Goal: Task Accomplishment & Management: Manage account settings

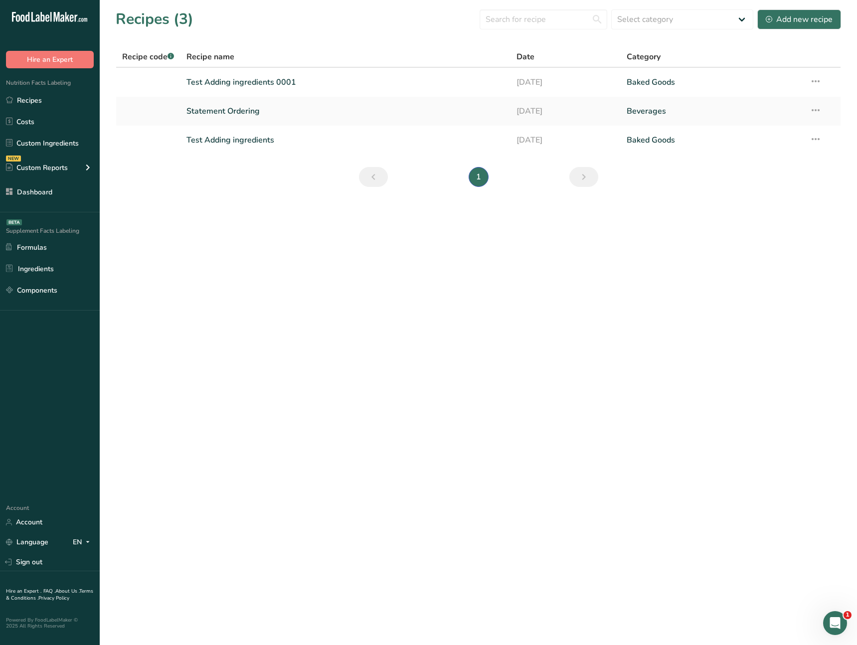
drag, startPoint x: 221, startPoint y: 246, endPoint x: 251, endPoint y: 38, distance: 209.5
click at [221, 239] on main "Recipes (3) Select category All Baked Goods Beverages Confectionery Cooked Meal…" at bounding box center [428, 322] width 857 height 645
click at [20, 101] on link "Recipes" at bounding box center [50, 100] width 100 height 19
click at [286, 83] on link "Test Adding ingredients 0001" at bounding box center [345, 82] width 318 height 21
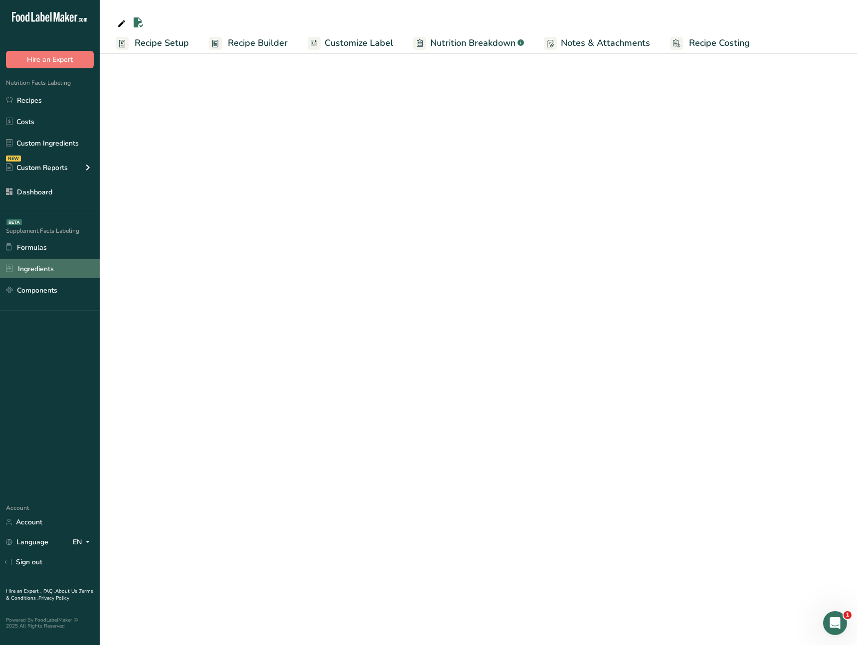
click at [56, 263] on link "Ingredients" at bounding box center [50, 268] width 100 height 19
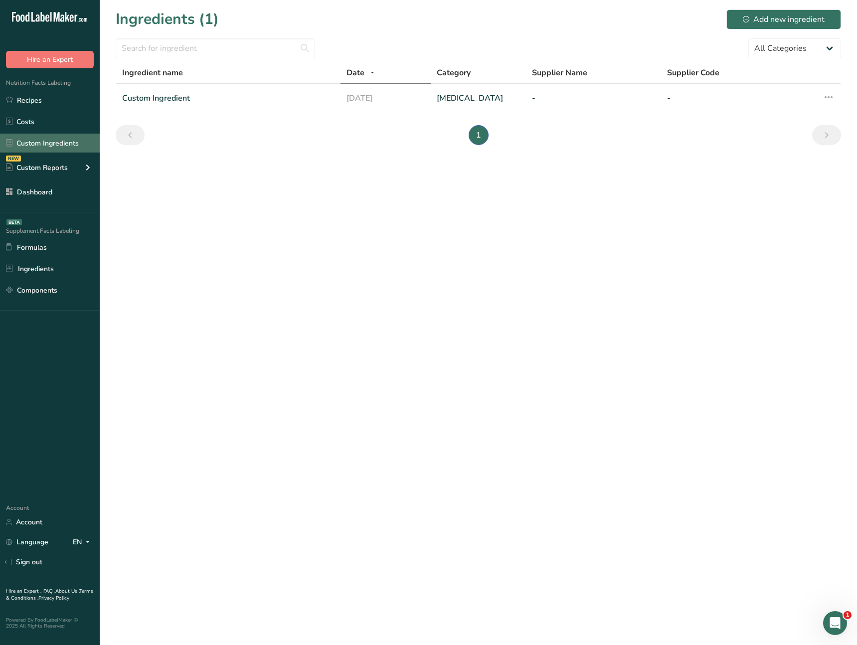
click at [68, 145] on link "Custom Ingredients" at bounding box center [50, 143] width 100 height 19
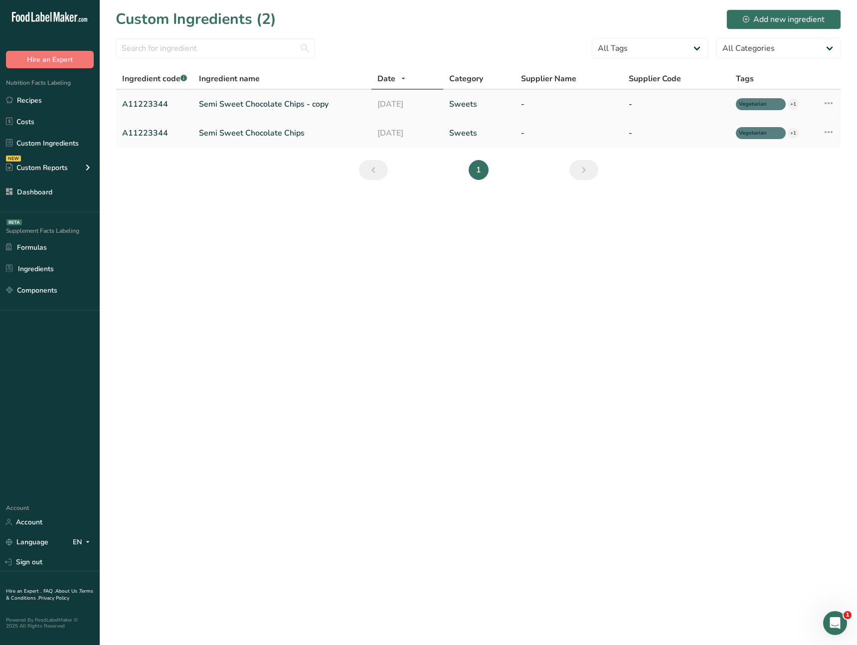
click at [220, 109] on link "Semi Sweet Chocolate Chips - copy" at bounding box center [282, 104] width 166 height 12
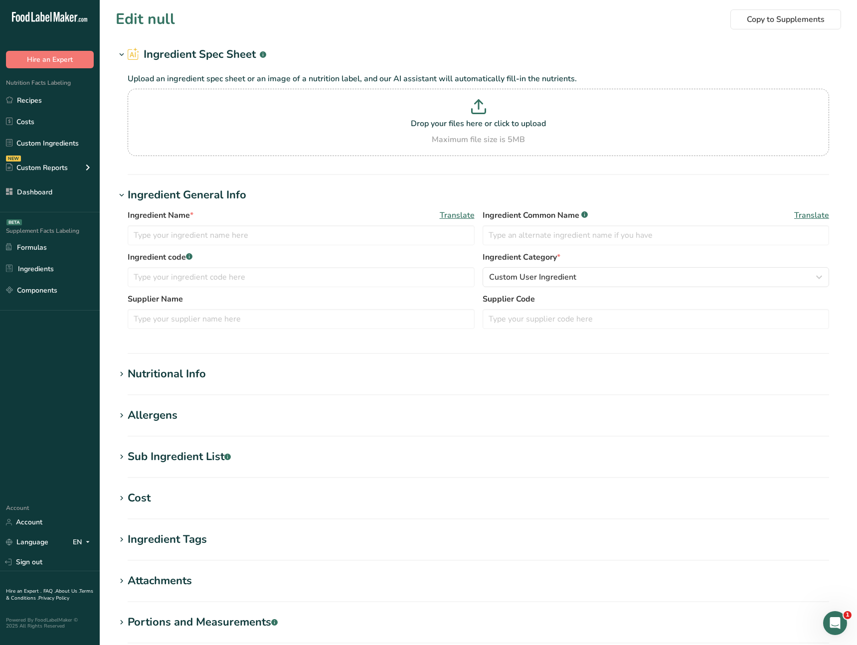
type input "Semi Sweet Chocolate Chips - copy"
type input "Choco Chips"
type input "A11223344"
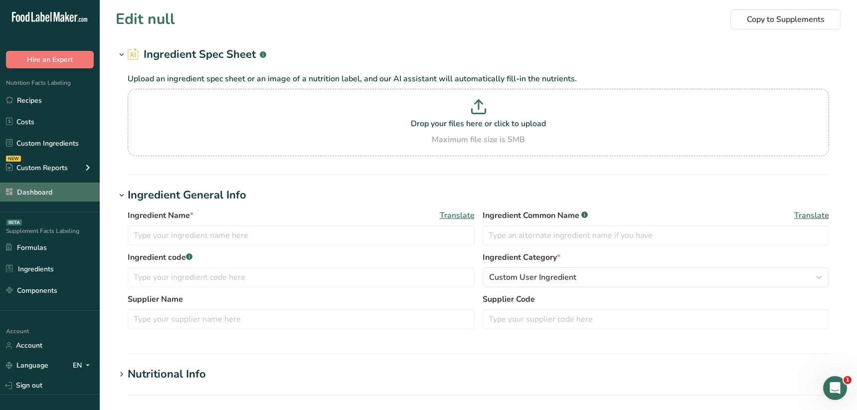
click at [61, 192] on link "Dashboard" at bounding box center [50, 191] width 100 height 19
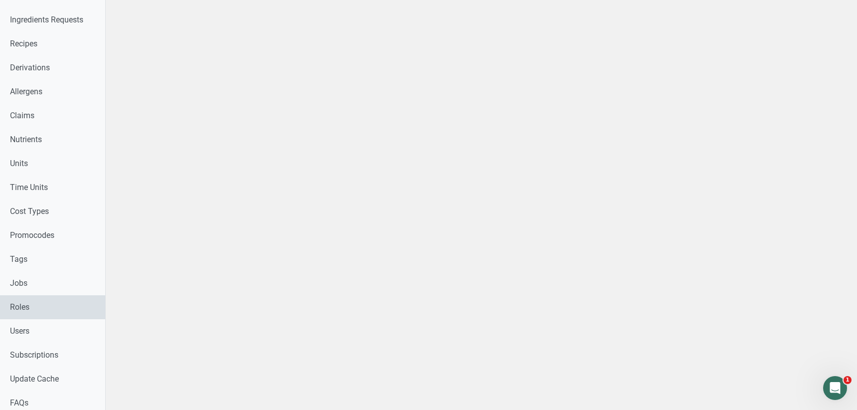
scroll to position [346, 0]
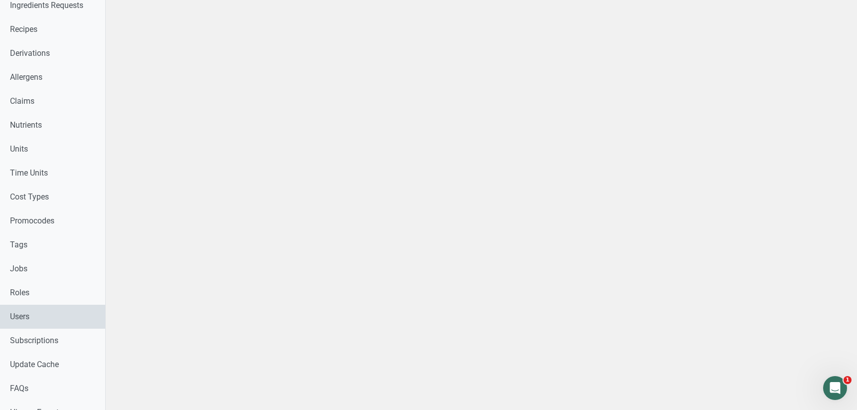
click at [39, 318] on link "Users" at bounding box center [52, 317] width 105 height 24
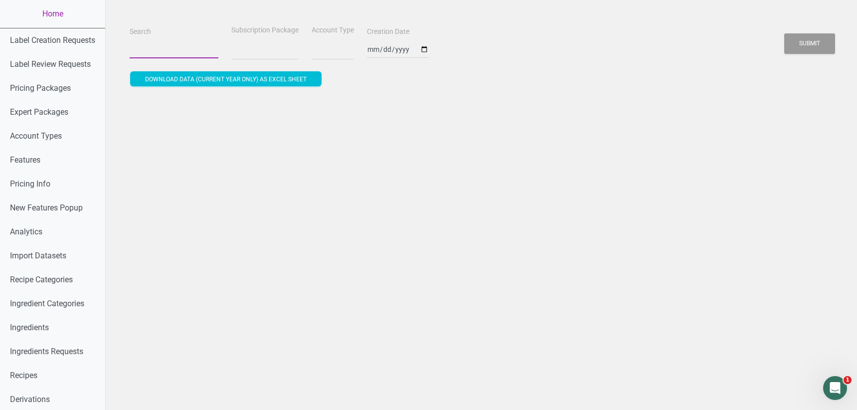
click at [187, 52] on input "Search" at bounding box center [174, 49] width 89 height 18
paste input "kingson.yam@harrisspice.com"
type input "kingson.yam@harrisspice.com"
select select
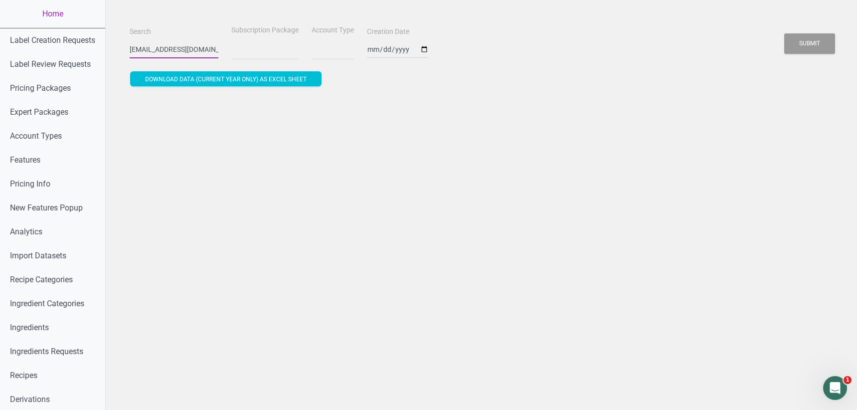
scroll to position [0, 23]
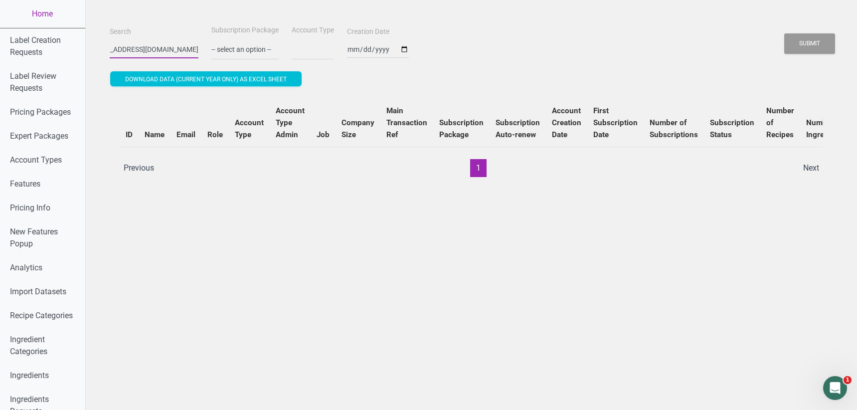
type input "kingson.yam@harrisspice.com"
click at [784, 33] on button "Submit" at bounding box center [809, 43] width 51 height 20
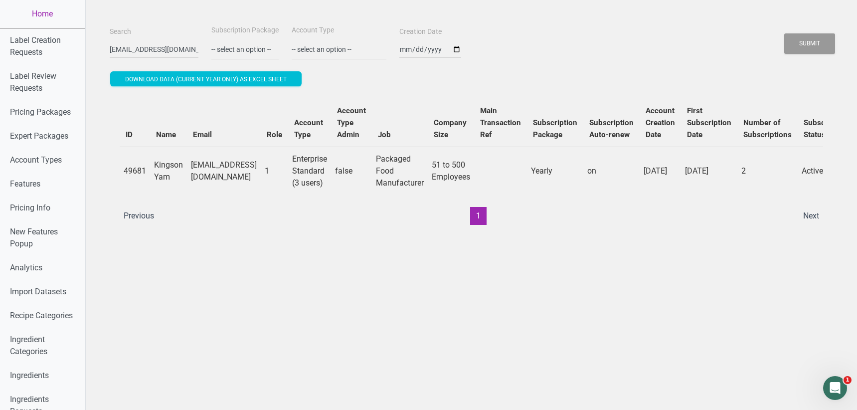
click at [141, 170] on td "49681" at bounding box center [135, 171] width 30 height 48
copy td "49681"
click at [57, 16] on link "Home" at bounding box center [42, 14] width 85 height 28
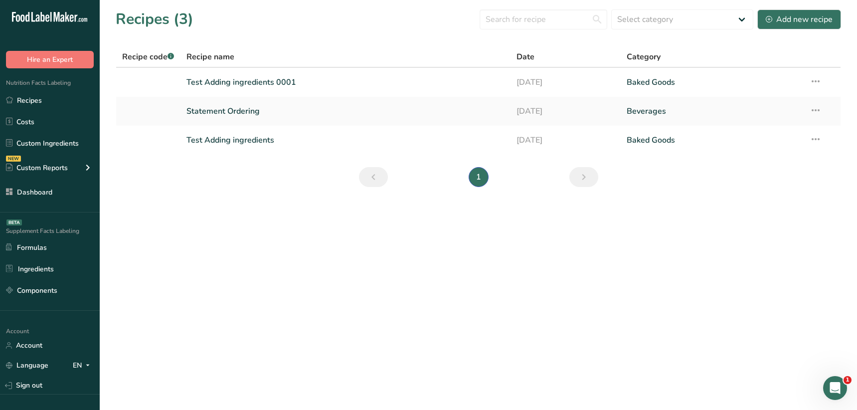
click at [193, 251] on main "Recipes (3) Select category All Baked Goods Beverages Confectionery Cooked Meal…" at bounding box center [428, 205] width 857 height 410
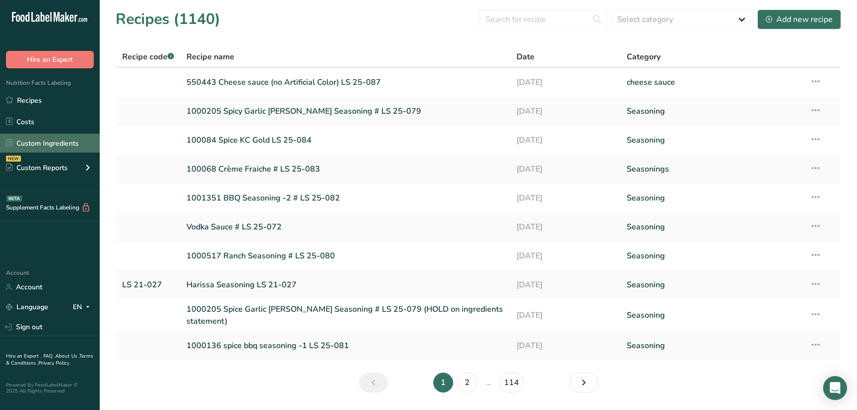
click at [54, 148] on link "Custom Ingredients" at bounding box center [50, 143] width 100 height 19
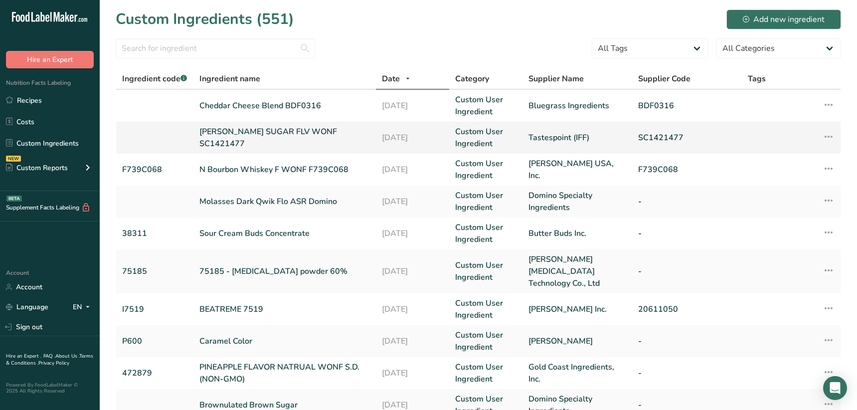
click at [241, 139] on link "NAT BROWN SUGAR FLV WONF SC1421477" at bounding box center [284, 138] width 171 height 24
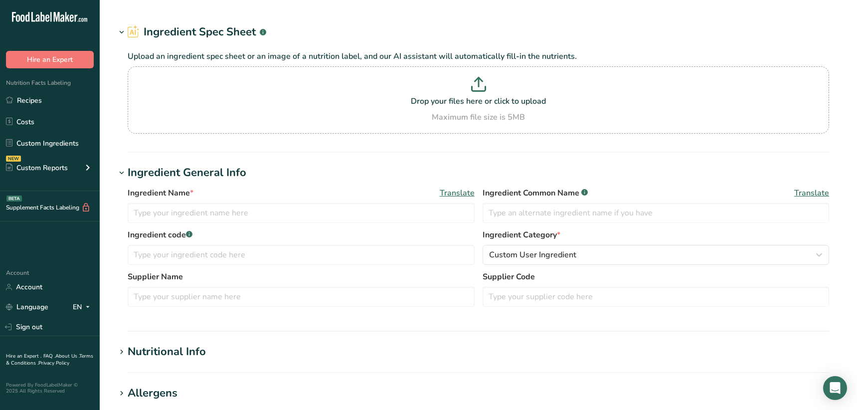
type input "NAT BROWN SUGAR FLV WONF SC1421477"
type input "Natural Flavor"
type input "Tastespoint (IFF)"
type input "SC1421477"
click at [69, 141] on link "Custom Ingredients" at bounding box center [50, 143] width 100 height 19
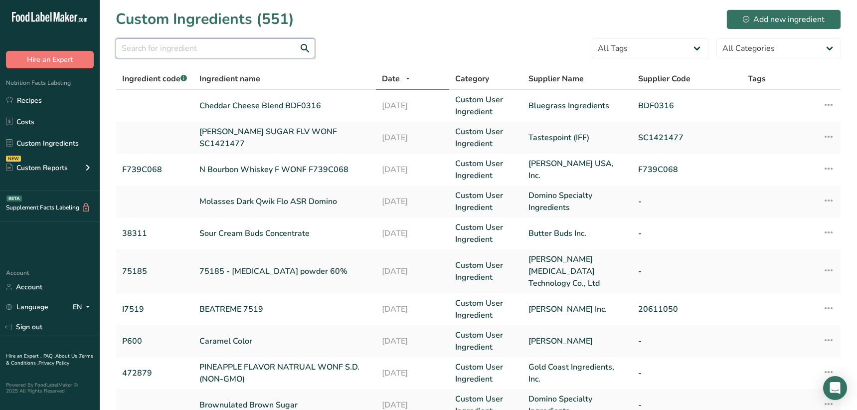
click at [233, 49] on input "text" at bounding box center [215, 48] width 199 height 20
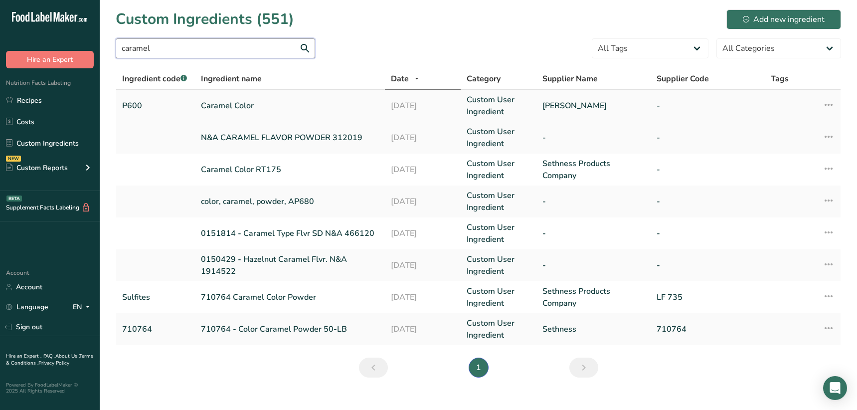
type input "caramel"
click at [262, 107] on link "Caramel Color" at bounding box center [290, 106] width 178 height 12
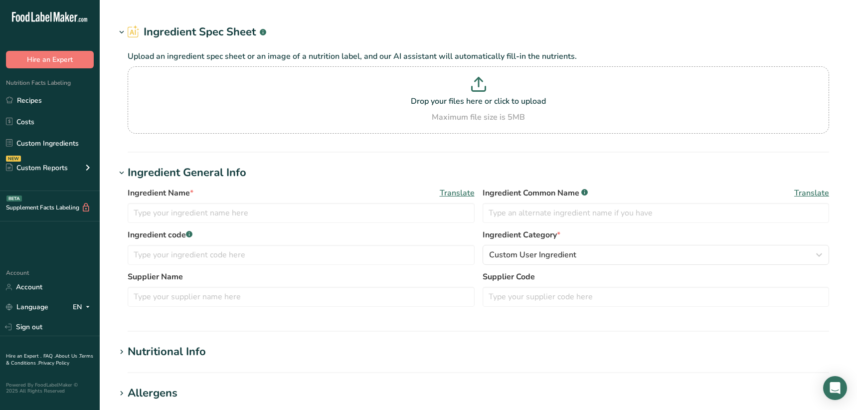
type input "Caramel Color"
type input "P600"
type input "Sethness Roquette"
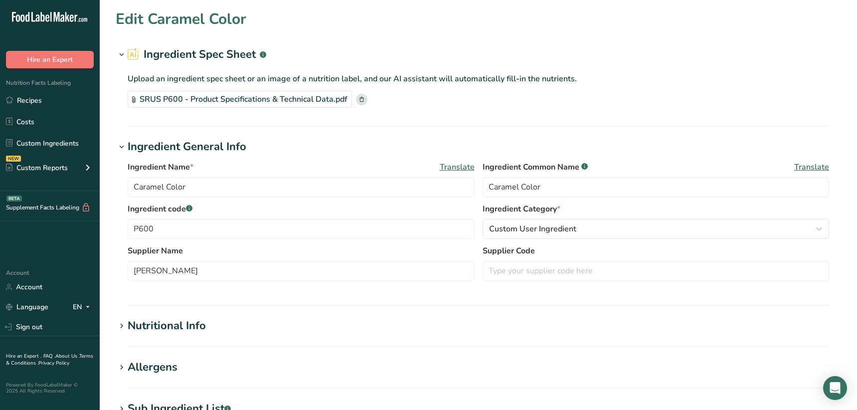
click at [233, 134] on section "Edit Caramel Color Ingredient Spec Sheet .a-a{fill:#347362;}.b-a{fill:#fff;} Up…" at bounding box center [478, 342] width 757 height 684
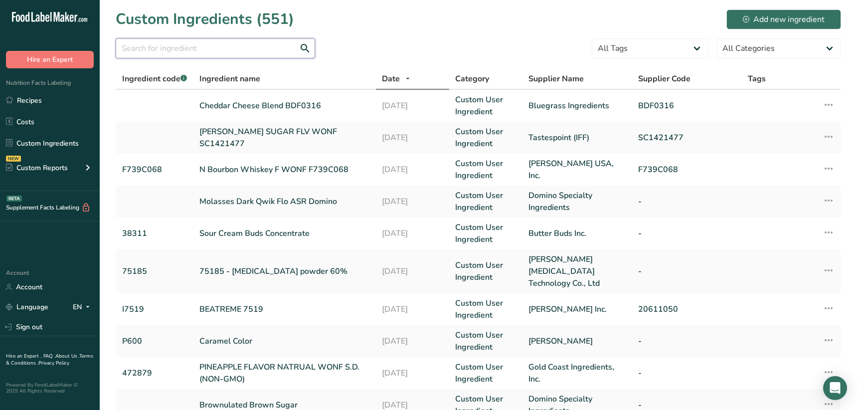
click at [186, 47] on input "text" at bounding box center [215, 48] width 199 height 20
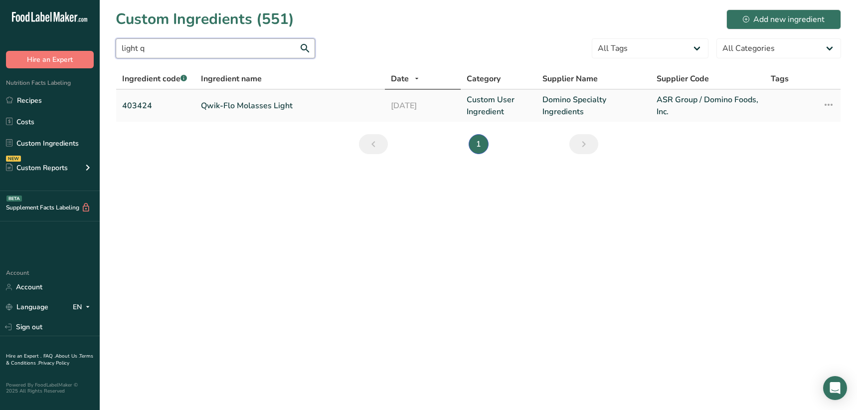
type input "light q"
click at [241, 101] on link "Qwik-Flo Molasses Light" at bounding box center [290, 106] width 178 height 12
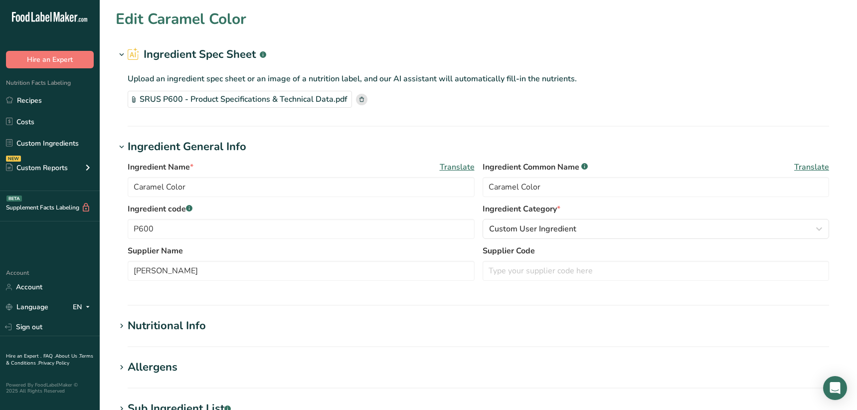
type input "Qwik-Flo Molasses Light"
type input "Molasses Powder"
type input "403424"
type input "Domino Specialty Ingredients"
type input "ASR Group / Domino Foods, Inc."
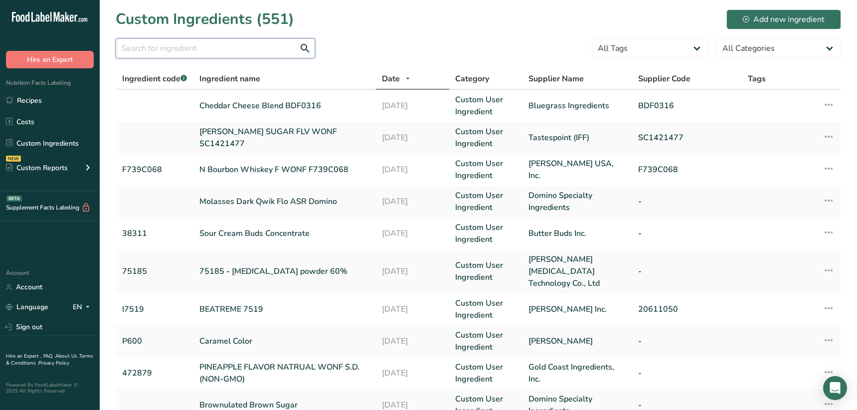
click at [194, 47] on input "text" at bounding box center [215, 48] width 199 height 20
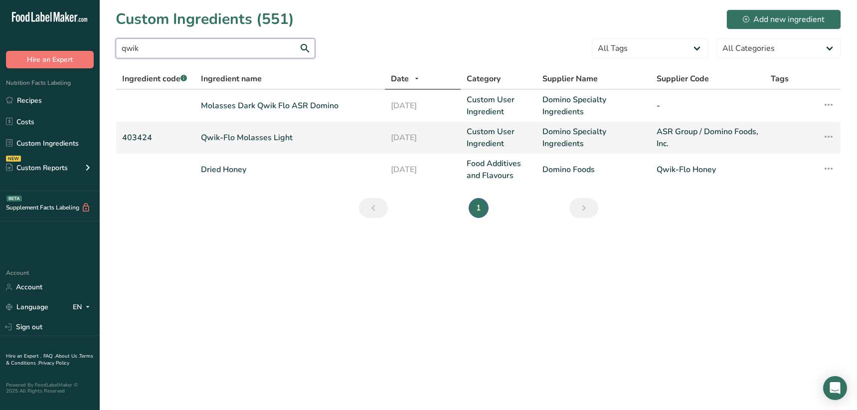
type input "qwik"
click at [305, 138] on link "Qwik-Flo Molasses Light" at bounding box center [290, 138] width 178 height 12
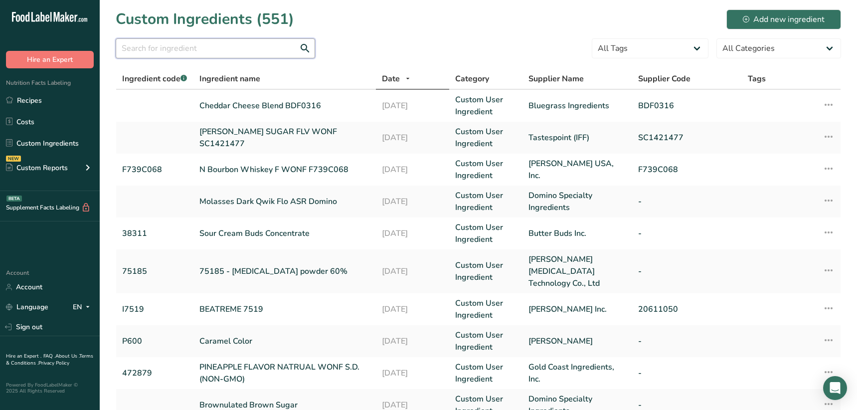
click at [189, 50] on input "text" at bounding box center [215, 48] width 199 height 20
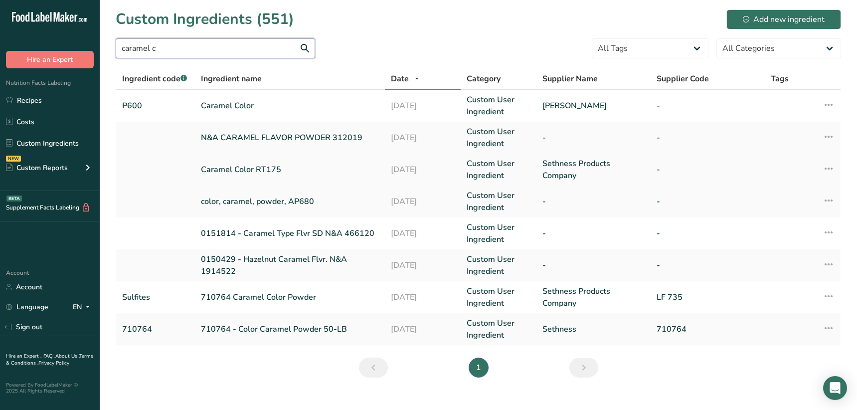
type input "caramel c"
click at [278, 170] on link "Caramel Color RT175" at bounding box center [290, 169] width 178 height 12
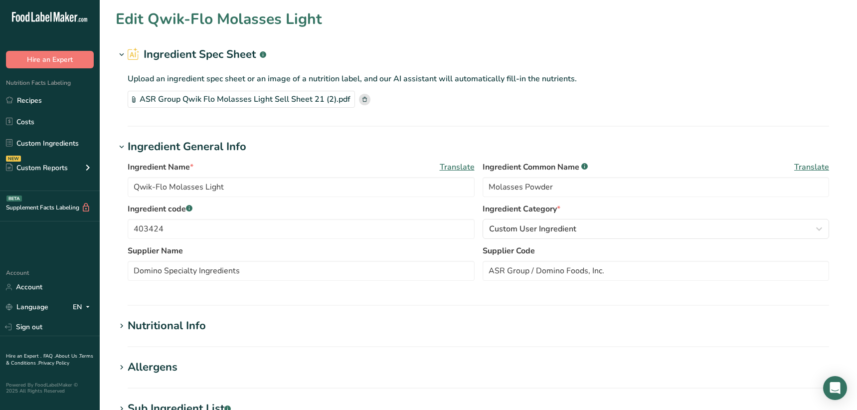
type input "Caramel Color RT175"
type input "Caramel Color (Class I)"
type input "Sethness Products Company"
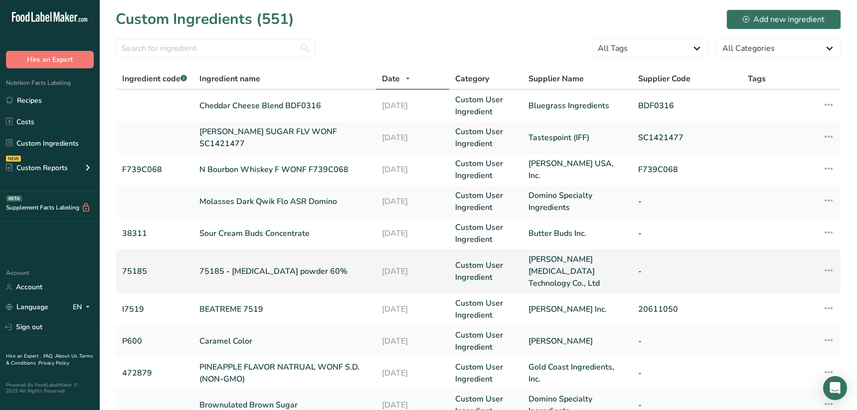
click at [246, 265] on link "75185 - Lactic Acid powder 60%" at bounding box center [284, 271] width 171 height 12
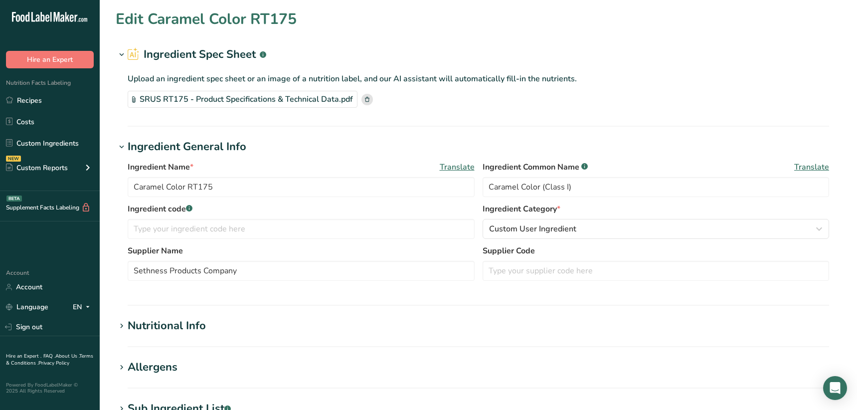
type input "75185 - Lactic Acid powder 60%"
type input "75185"
type input "Henan Jindan Lactic Acid Technology Co., Ltd"
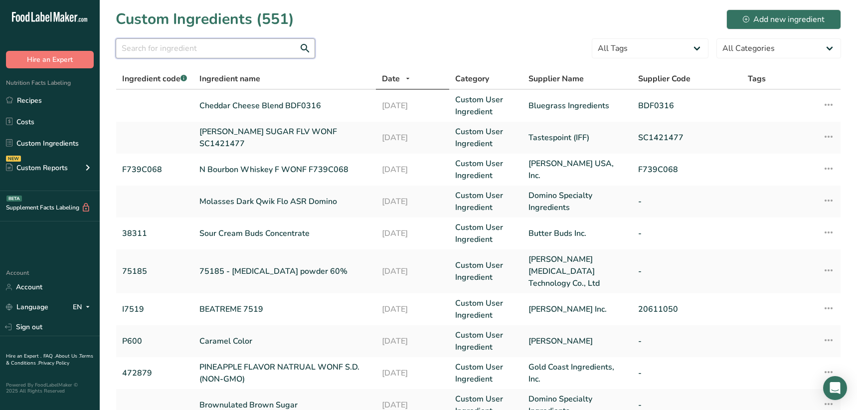
click at [195, 48] on input "text" at bounding box center [215, 48] width 199 height 20
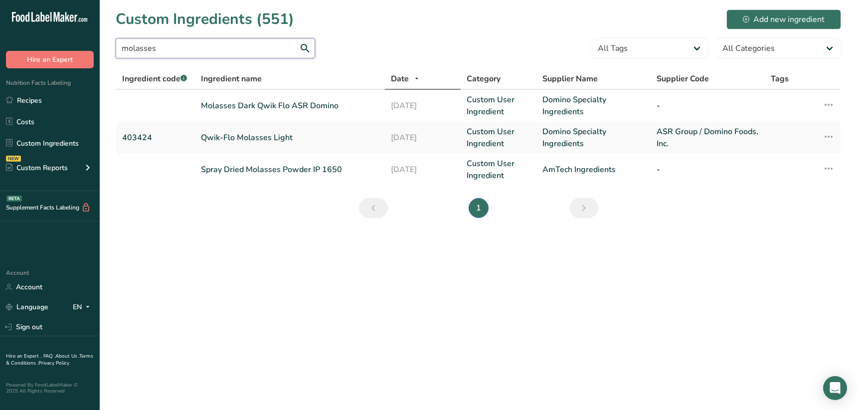
type input "molasses"
click at [282, 293] on main "Custom Ingredients (551) Add new ingredient molasses All Tags Source of Antioxi…" at bounding box center [428, 205] width 857 height 410
click at [288, 109] on link "Molasses Dark Qwik Flo ASR Domino" at bounding box center [290, 106] width 178 height 12
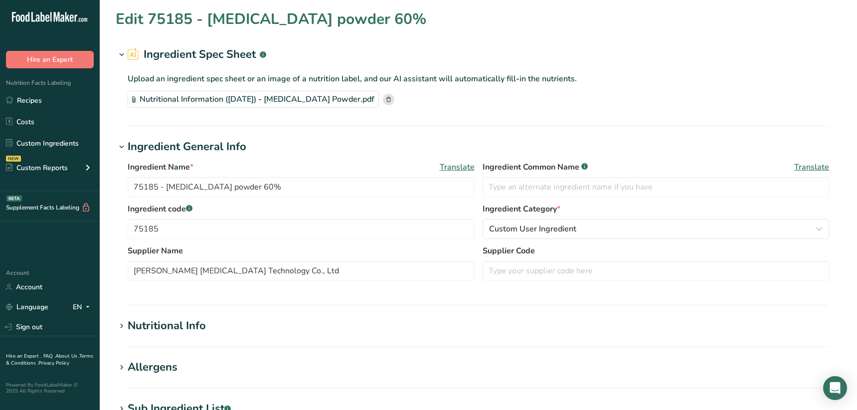
type input "Molasses Dark Qwik Flo ASR Domino"
type input "Molasses Powder"
type input "Domino Specialty Ingredients"
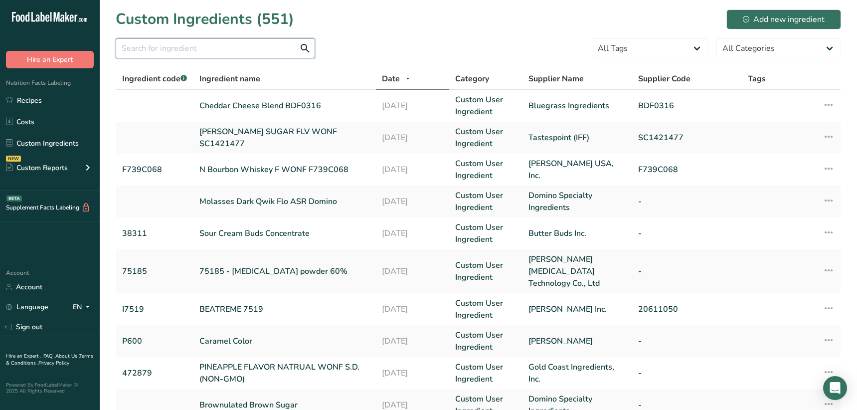
click at [222, 49] on input "text" at bounding box center [215, 48] width 199 height 20
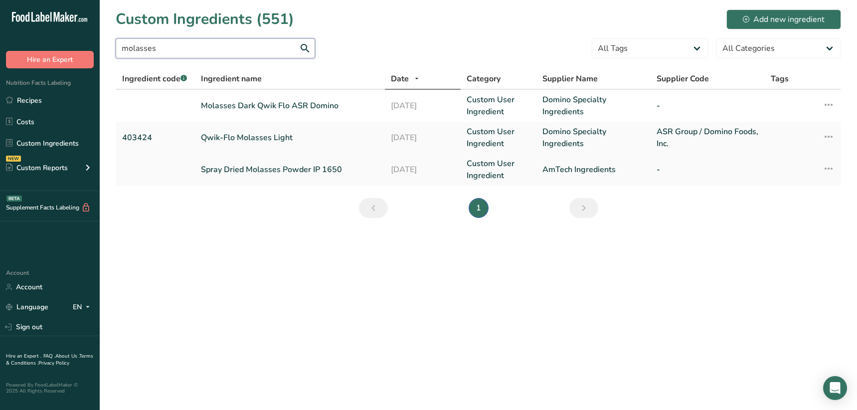
type input "molasses"
click at [248, 167] on link "Spray Dried Molasses Powder IP 1650" at bounding box center [290, 169] width 178 height 12
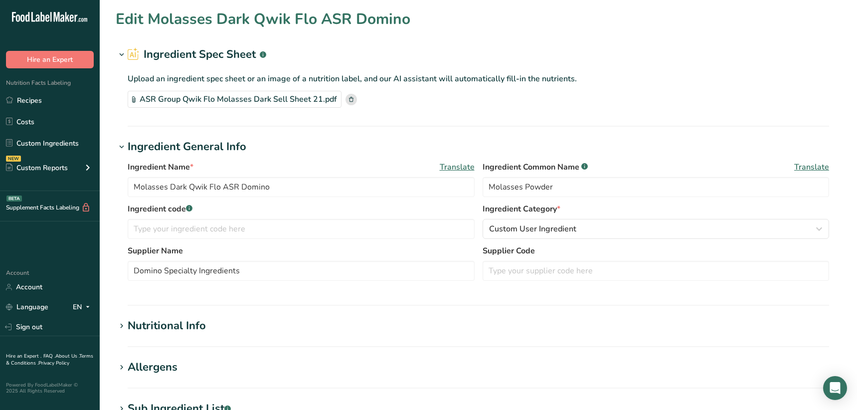
type input "Spray Dried Molasses Powder IP 1650"
type input "AmTech Ingredients"
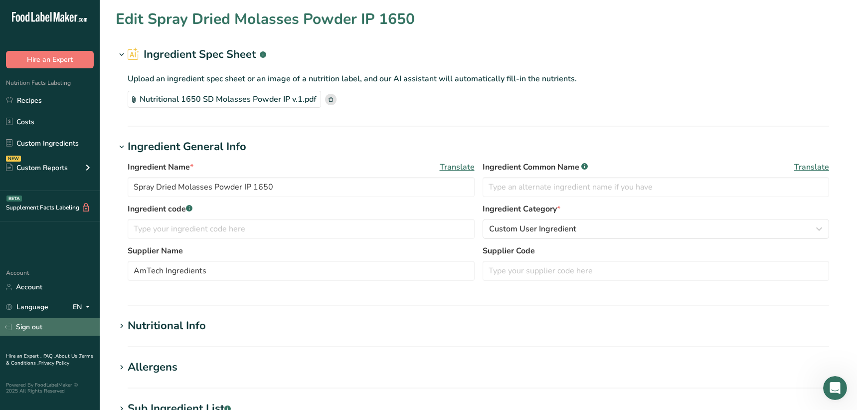
click at [44, 326] on link "Sign out" at bounding box center [50, 326] width 100 height 17
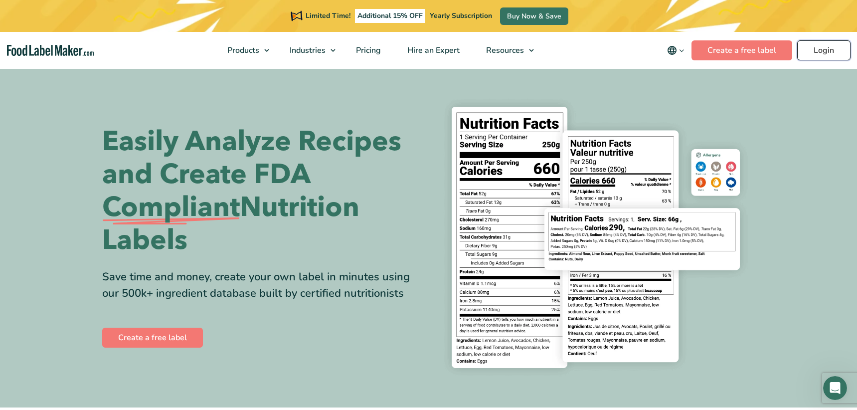
click at [826, 45] on link "Login" at bounding box center [823, 50] width 53 height 20
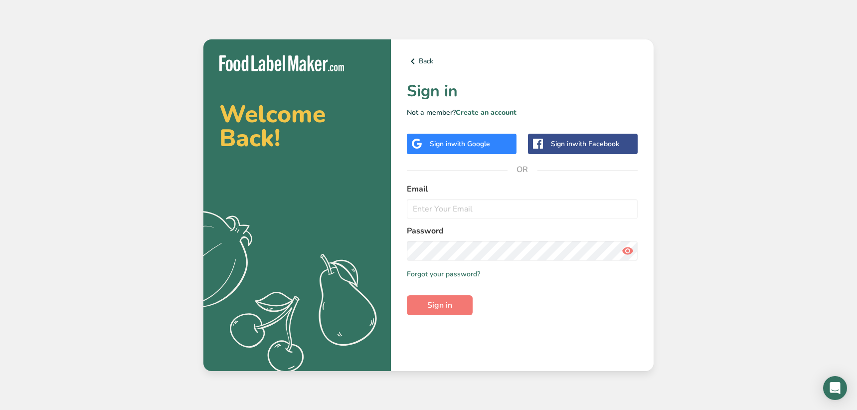
click at [516, 218] on form "Email Password Remember me Forgot your password? Sign in" at bounding box center [522, 249] width 231 height 132
click at [513, 214] on input "email" at bounding box center [522, 209] width 231 height 20
type input "[EMAIL_ADDRESS][DOMAIN_NAME]"
click at [455, 306] on button "Sign in" at bounding box center [440, 305] width 66 height 20
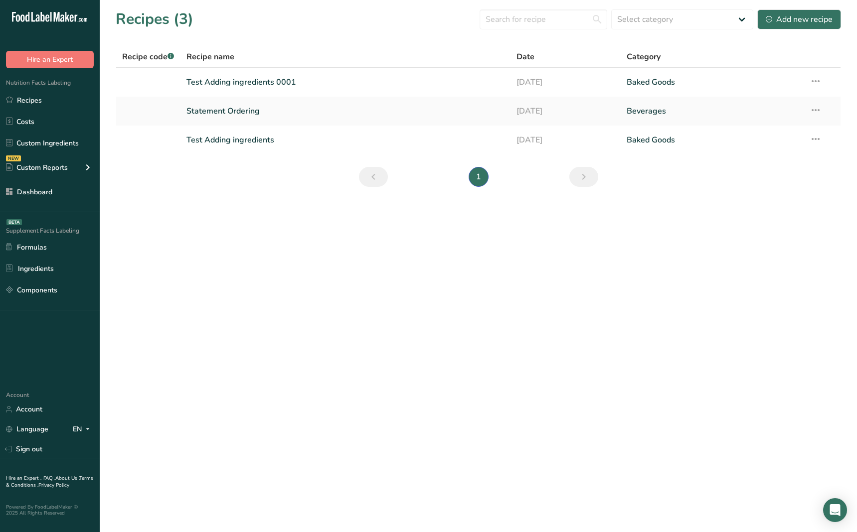
drag, startPoint x: 381, startPoint y: 358, endPoint x: 363, endPoint y: 355, distance: 18.3
click at [381, 358] on main "Recipes (3) Select category All Baked Goods Beverages Confectionery Cooked Meal…" at bounding box center [428, 266] width 857 height 532
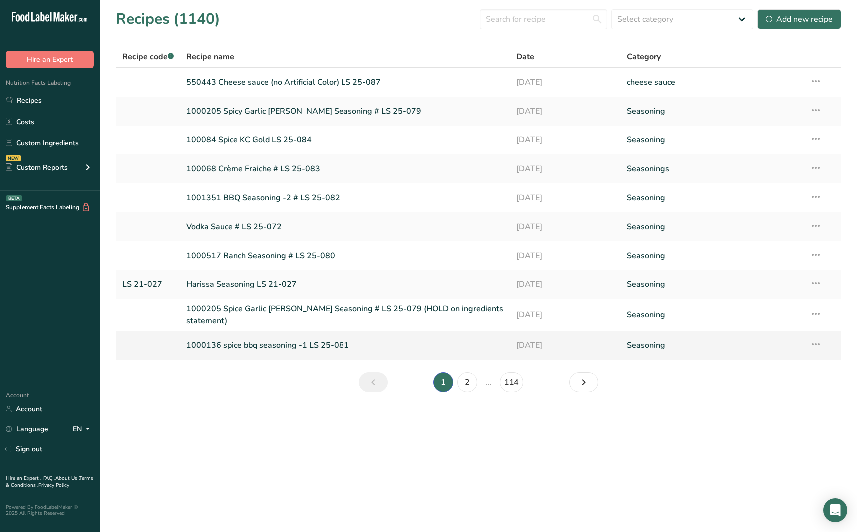
click at [247, 350] on link "1000136 spice bbq seasoning -1 LS 25-081" at bounding box center [345, 345] width 318 height 21
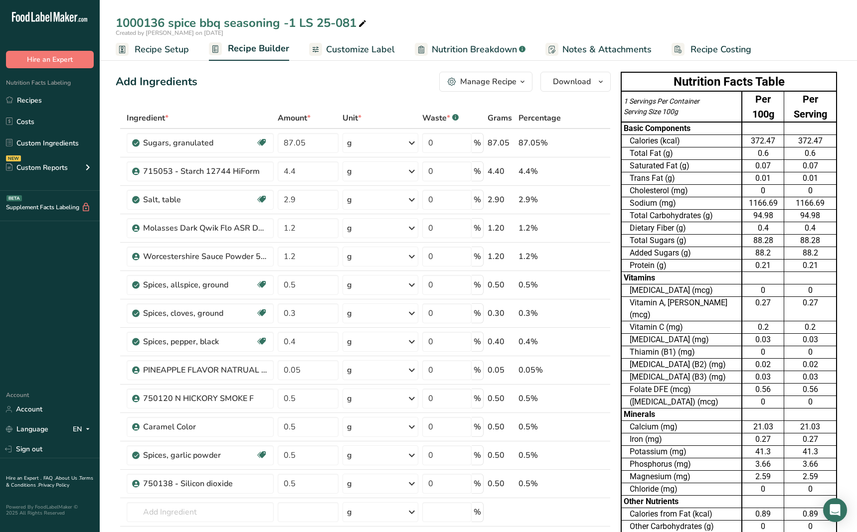
click at [172, 52] on span "Recipe Setup" at bounding box center [162, 49] width 54 height 13
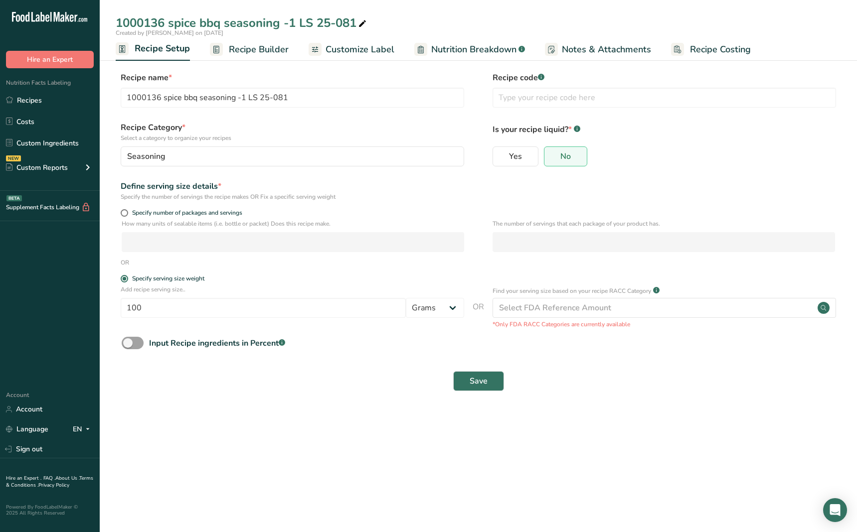
click at [399, 50] on ul "Recipe Setup Recipe Builder Customize Label Nutrition Breakdown .a-a{fill:#3473…" at bounding box center [478, 48] width 757 height 23
click at [373, 48] on span "Customize Label" at bounding box center [359, 49] width 69 height 13
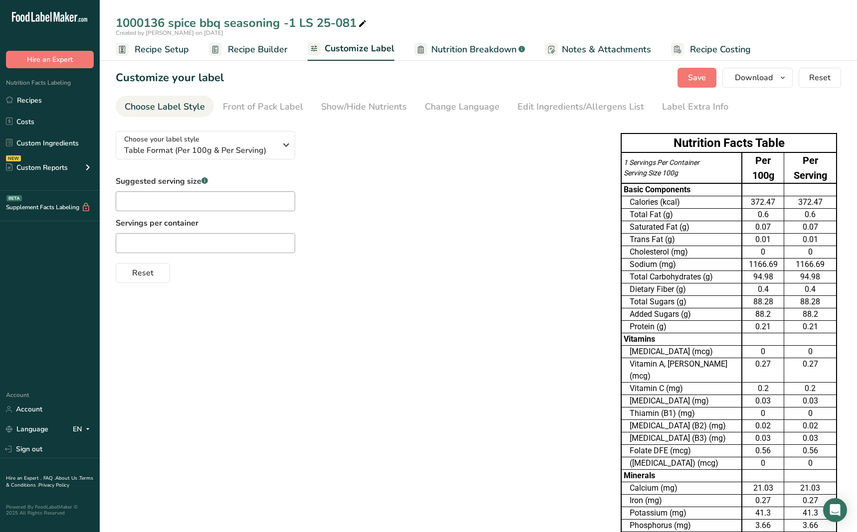
click at [463, 53] on span "Nutrition Breakdown" at bounding box center [473, 49] width 85 height 13
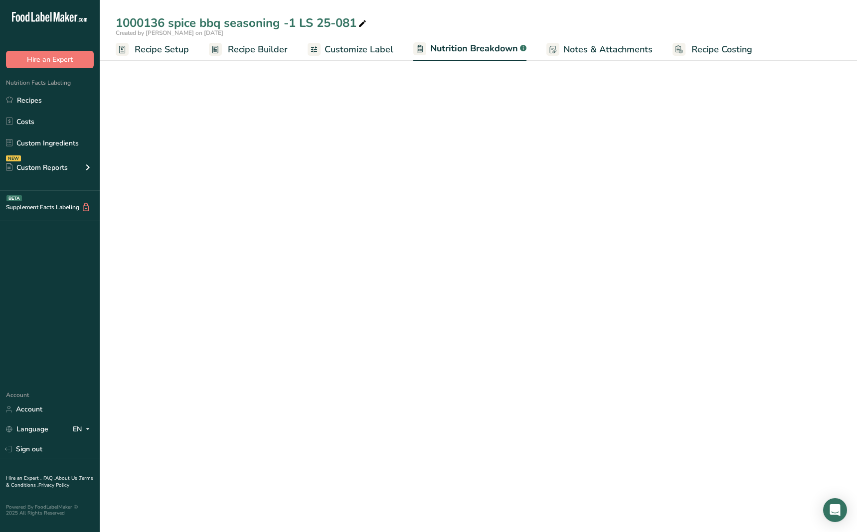
select select "Calories"
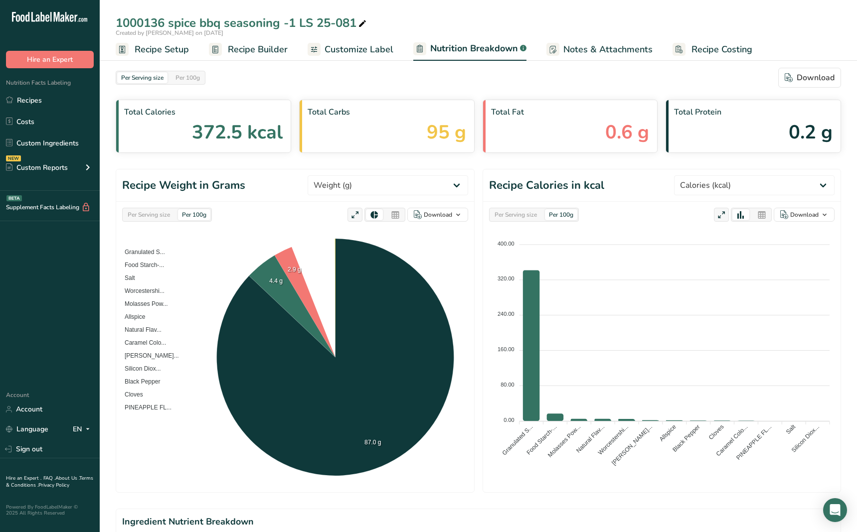
click at [592, 51] on span "Notes & Attachments" at bounding box center [607, 49] width 89 height 13
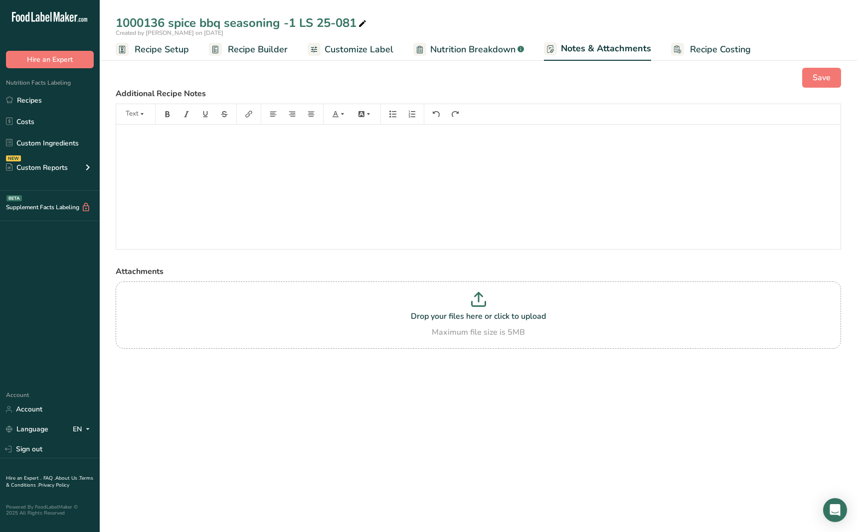
click at [720, 51] on span "Recipe Costing" at bounding box center [720, 49] width 61 height 13
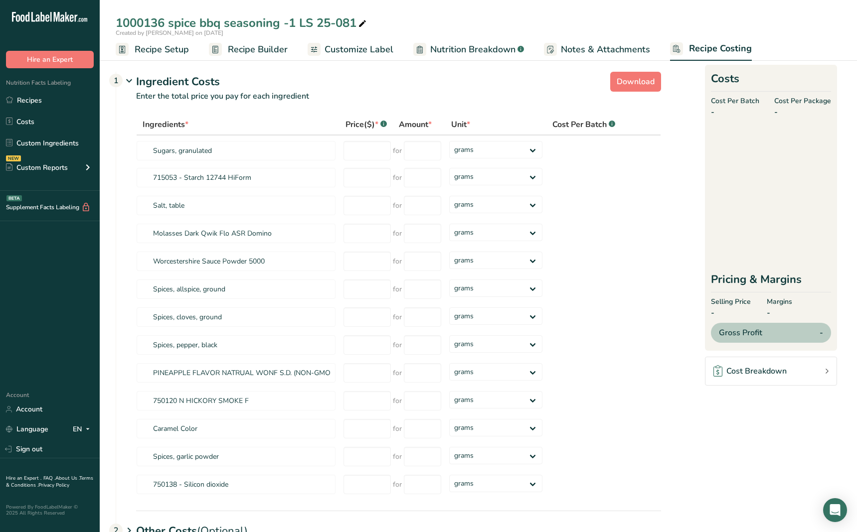
click at [372, 52] on span "Customize Label" at bounding box center [358, 49] width 69 height 13
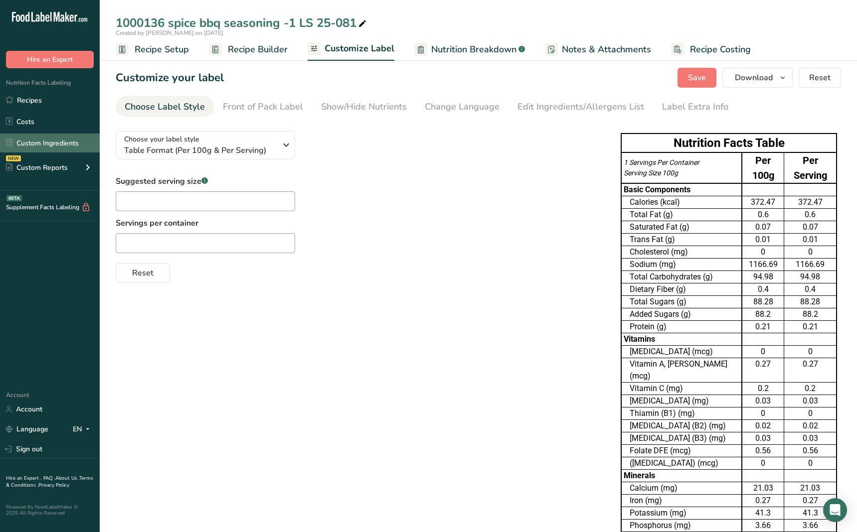
click at [51, 140] on link "Custom Ingredients" at bounding box center [50, 143] width 100 height 19
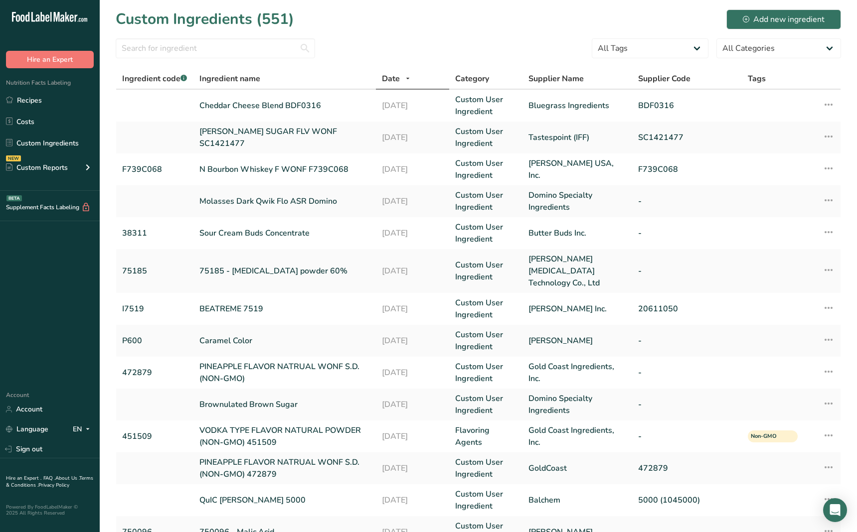
click at [216, 37] on section "Custom Ingredients (551) Add new ingredient All Tags Source of Antioxidants Pre…" at bounding box center [478, 314] width 757 height 628
click at [211, 45] on input "text" at bounding box center [215, 48] width 199 height 20
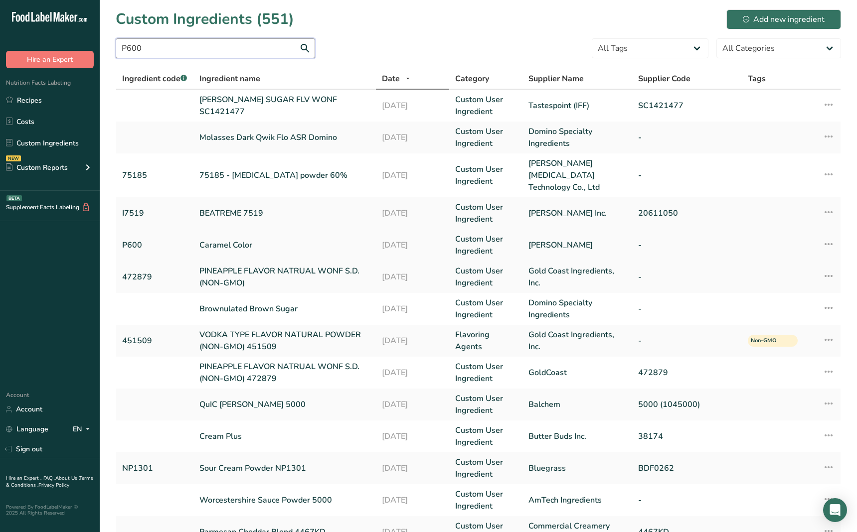
type input "P600"
click at [245, 239] on link "Caramel Color" at bounding box center [284, 245] width 171 height 12
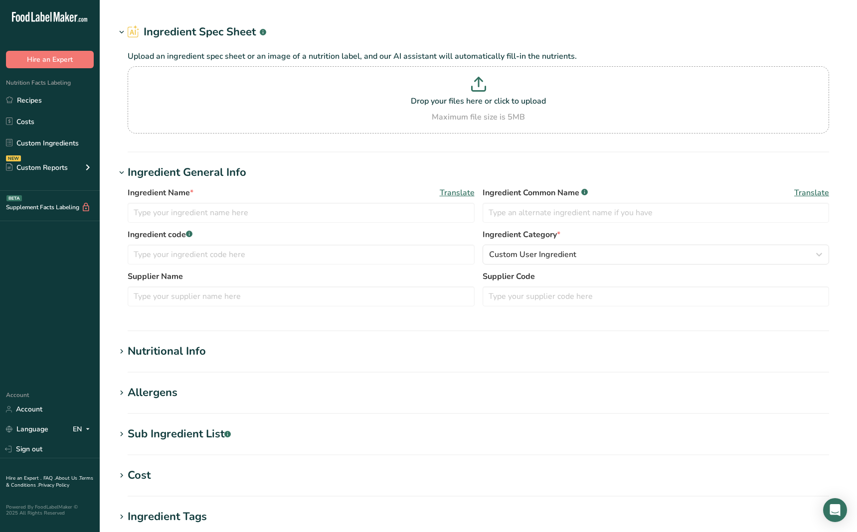
type input "Caramel Color"
type input "P600"
type input "Sethness Roquette"
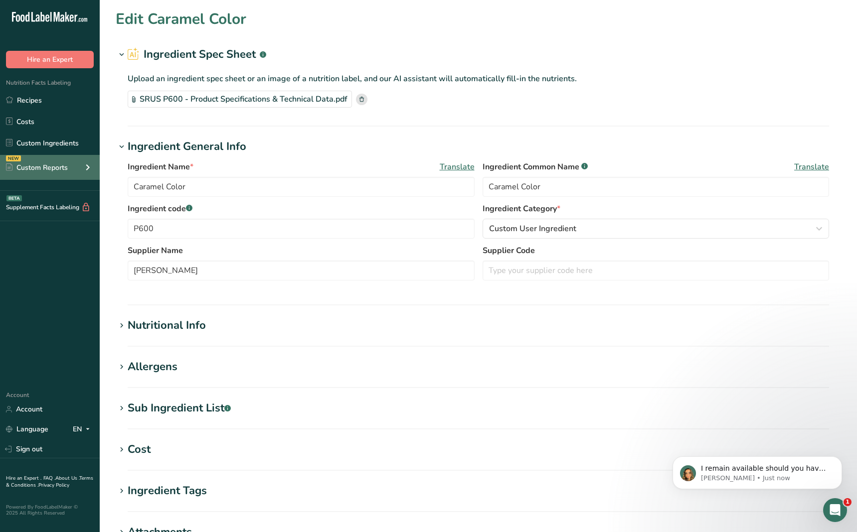
click at [84, 171] on icon at bounding box center [88, 167] width 12 height 18
click at [86, 169] on icon at bounding box center [88, 167] width 12 height 18
click at [39, 407] on link "Account" at bounding box center [50, 409] width 100 height 17
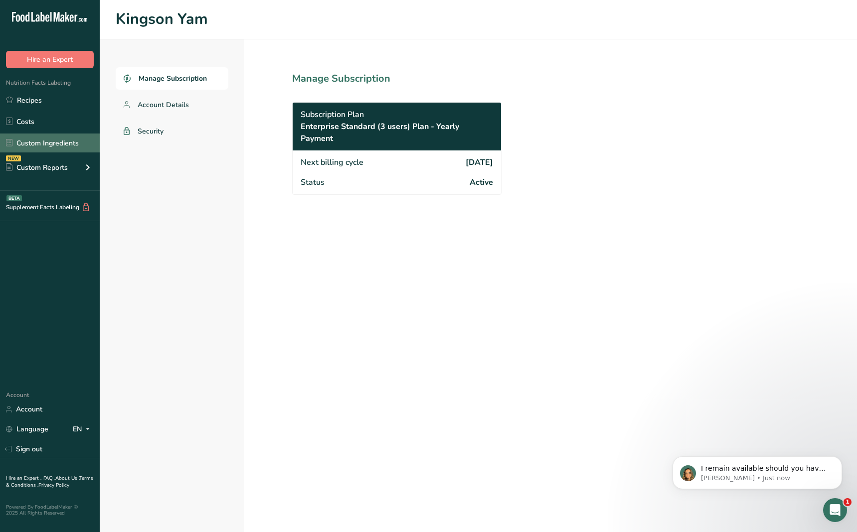
click at [44, 140] on link "Custom Ingredients" at bounding box center [50, 143] width 100 height 19
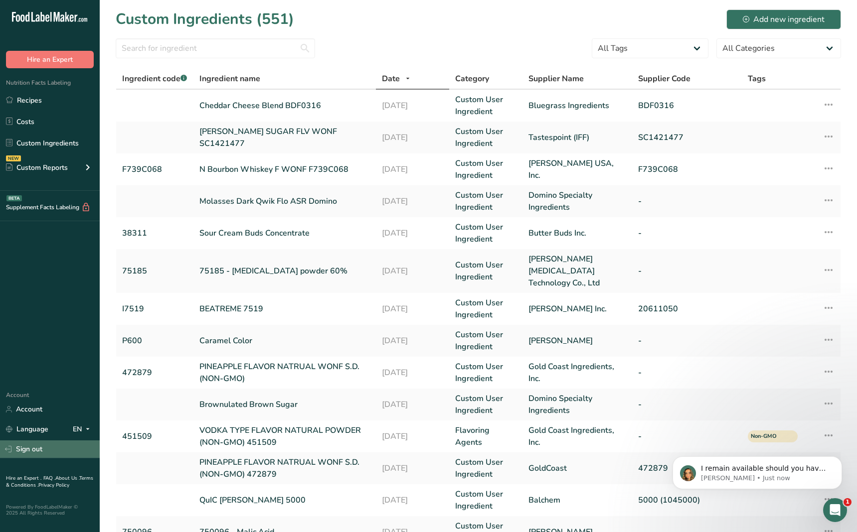
click at [35, 451] on link "Sign out" at bounding box center [50, 449] width 100 height 17
